Goal: Information Seeking & Learning: Learn about a topic

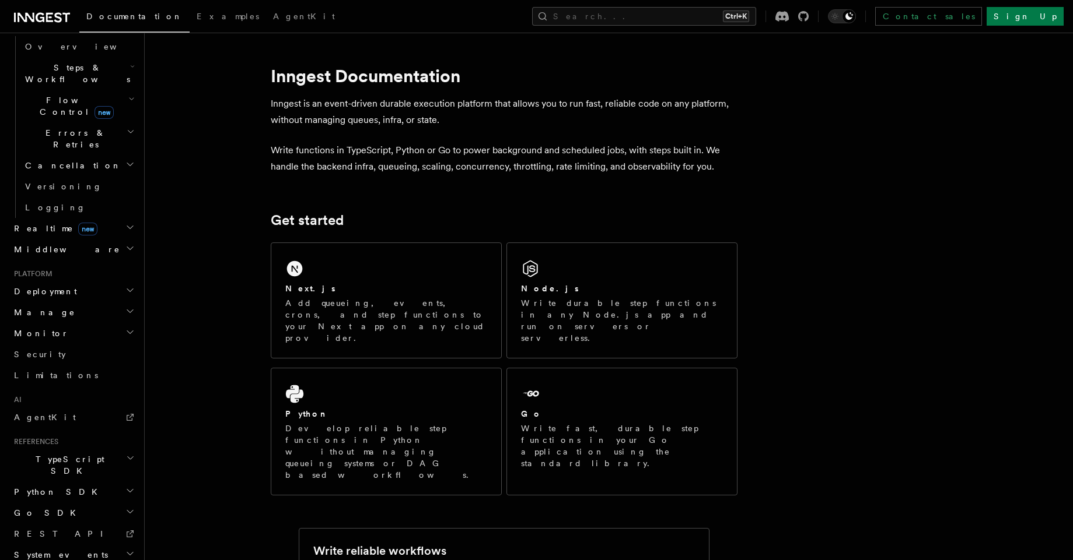
scroll to position [373, 0]
click at [57, 404] on link "AgentKit" at bounding box center [73, 414] width 128 height 21
click at [1054, 12] on link "Sign Up" at bounding box center [1024, 16] width 77 height 19
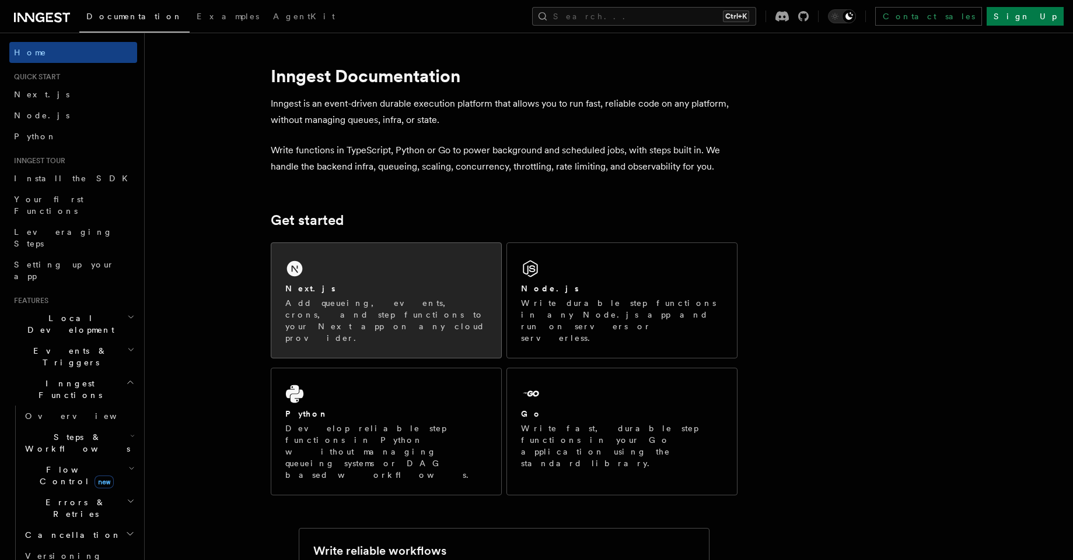
click at [359, 307] on p "Add queueing, events, crons, and step functions to your Next app on any cloud p…" at bounding box center [386, 320] width 202 height 47
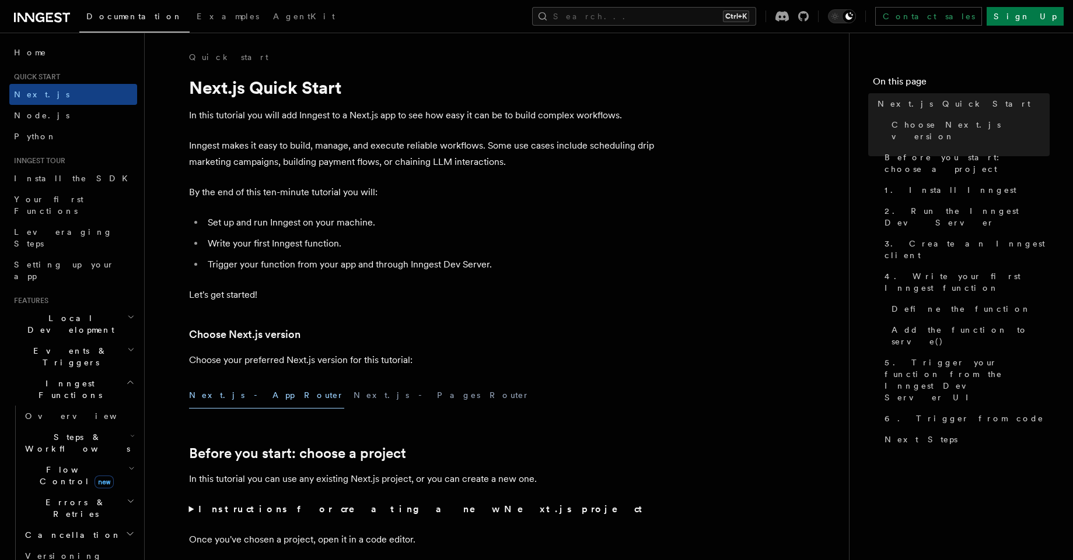
click at [63, 432] on span "Steps & Workflows" at bounding box center [75, 443] width 110 height 23
click at [70, 559] on span "AI Inference" at bounding box center [70, 569] width 68 height 21
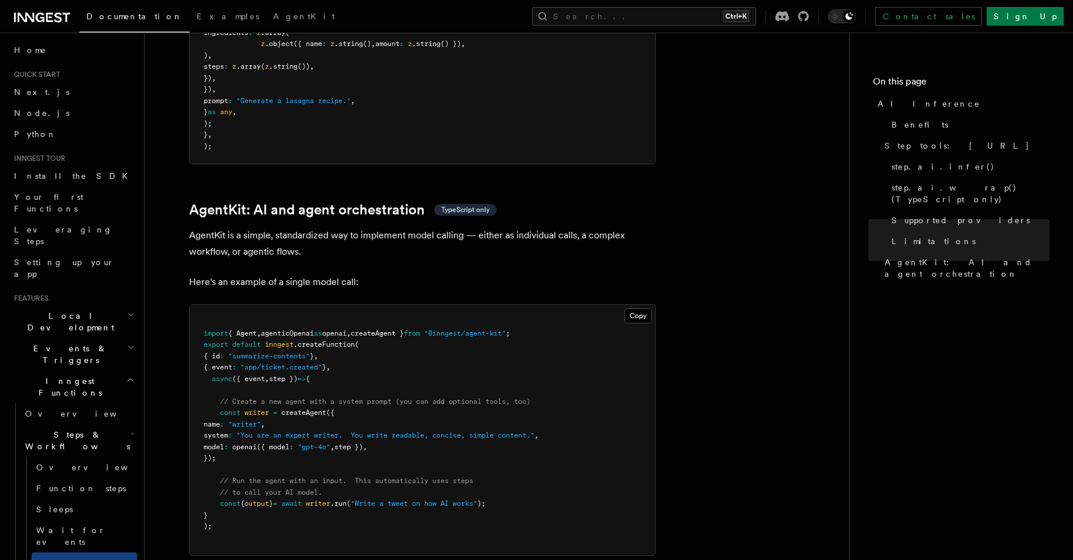
scroll to position [3281, 0]
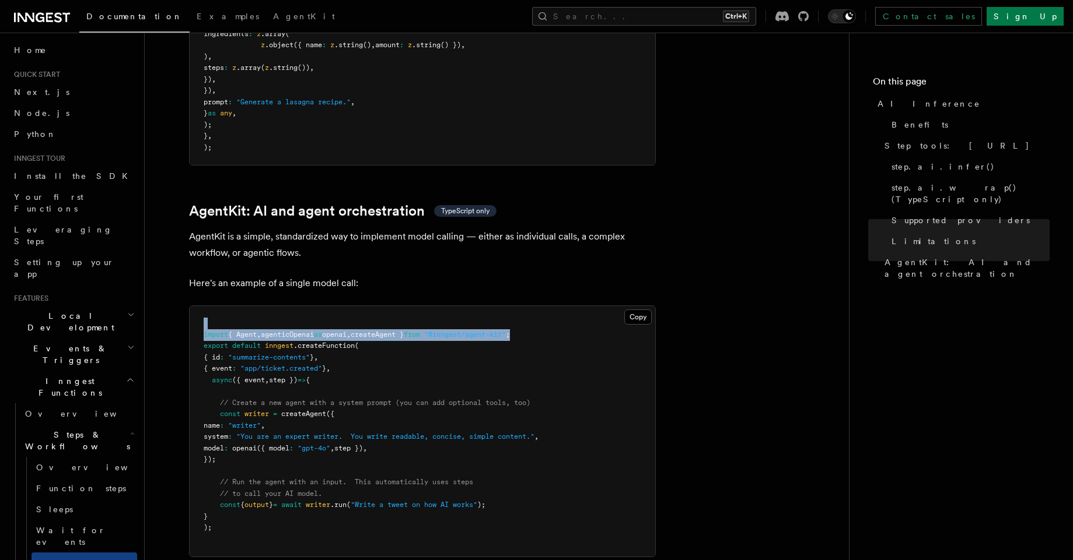
drag, startPoint x: 566, startPoint y: 274, endPoint x: 218, endPoint y: 270, distance: 348.2
click at [218, 306] on pre "import { Agent , agenticOpenai as openai , createAgent } from "@inngest/agent-k…" at bounding box center [422, 431] width 465 height 251
copy code "import { Agent , agenticOpenai as openai , createAgent } from "@inngest/agent-k…"
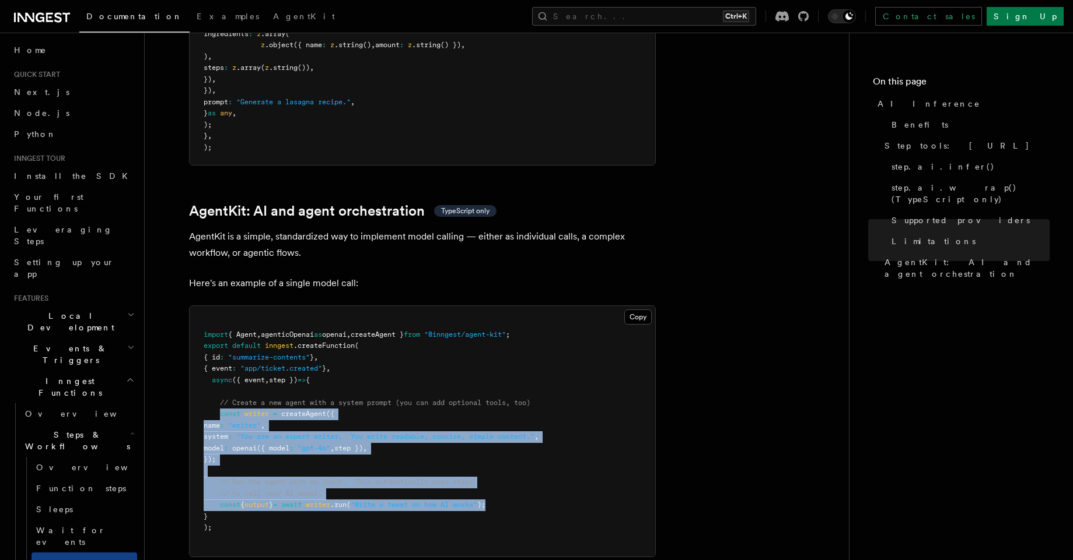
drag, startPoint x: 220, startPoint y: 359, endPoint x: 521, endPoint y: 451, distance: 315.3
click at [521, 451] on pre "import { Agent , agenticOpenai as openai , createAgent } from "@inngest/agent-k…" at bounding box center [422, 431] width 465 height 251
copy code "const writer = createAgent ({ name : "writer" , system : "You are an expert wri…"
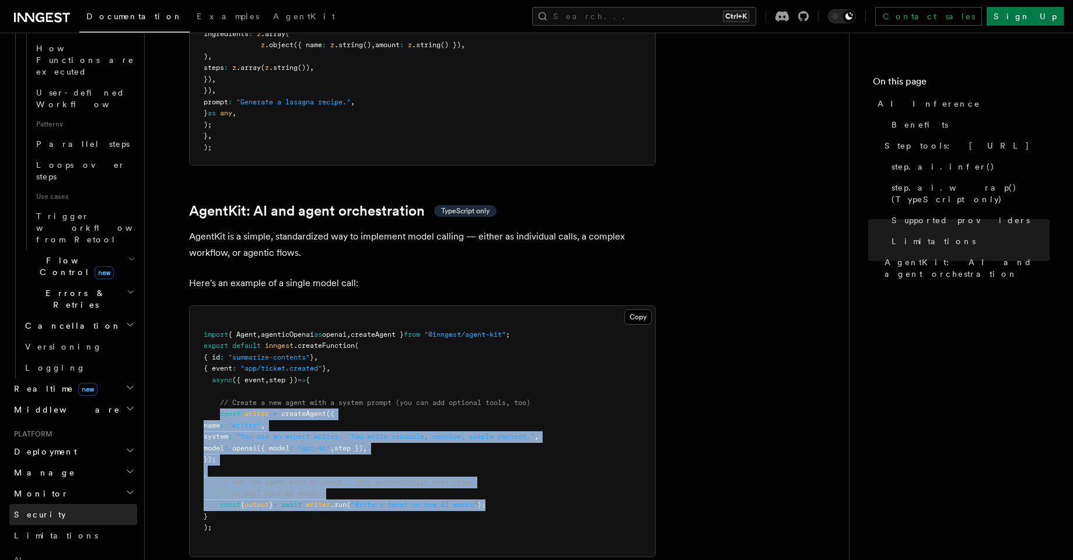
scroll to position [589, 0]
